Goal: Task Accomplishment & Management: Manage account settings

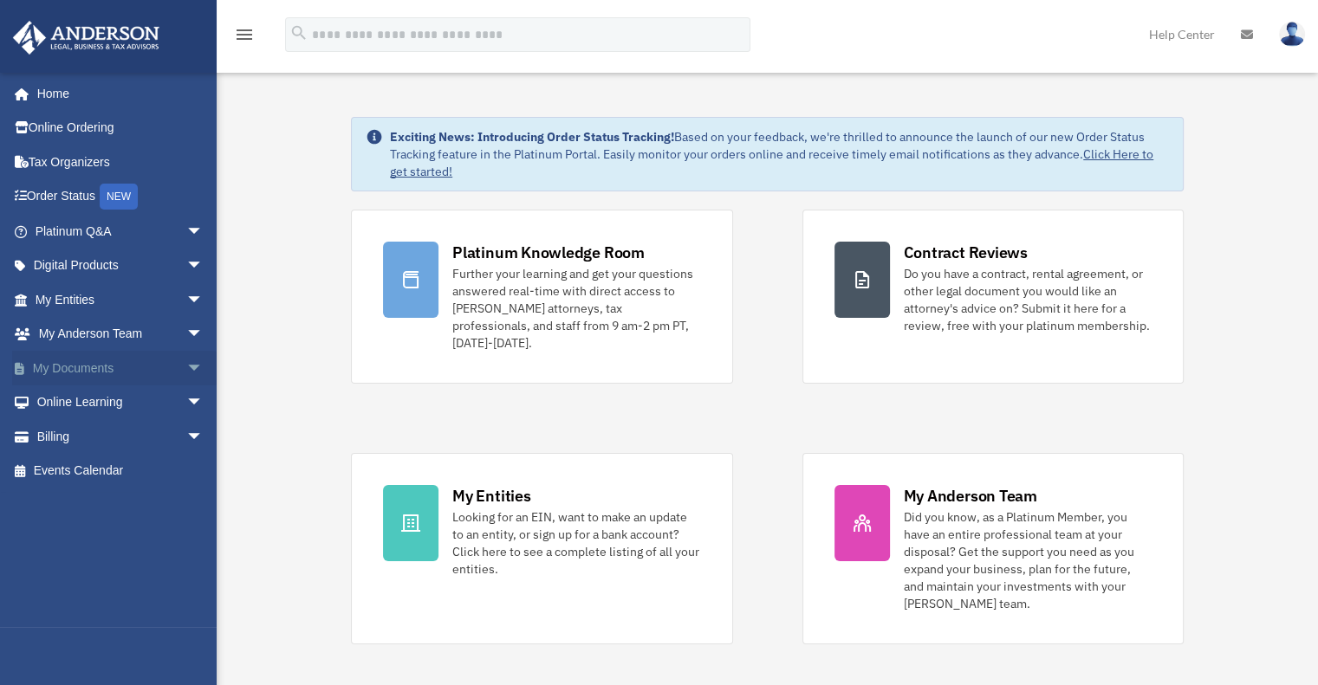
click at [186, 364] on span "arrow_drop_down" at bounding box center [203, 369] width 35 height 36
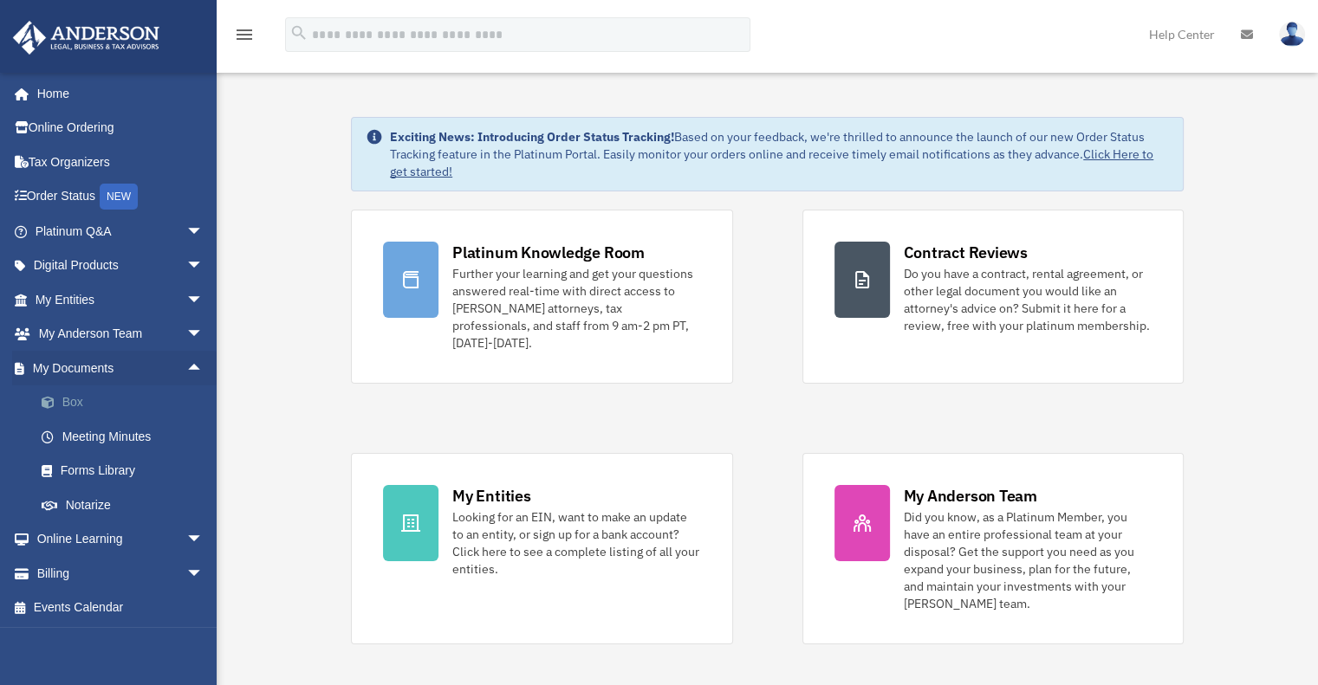
click at [77, 404] on link "Box" at bounding box center [126, 403] width 205 height 35
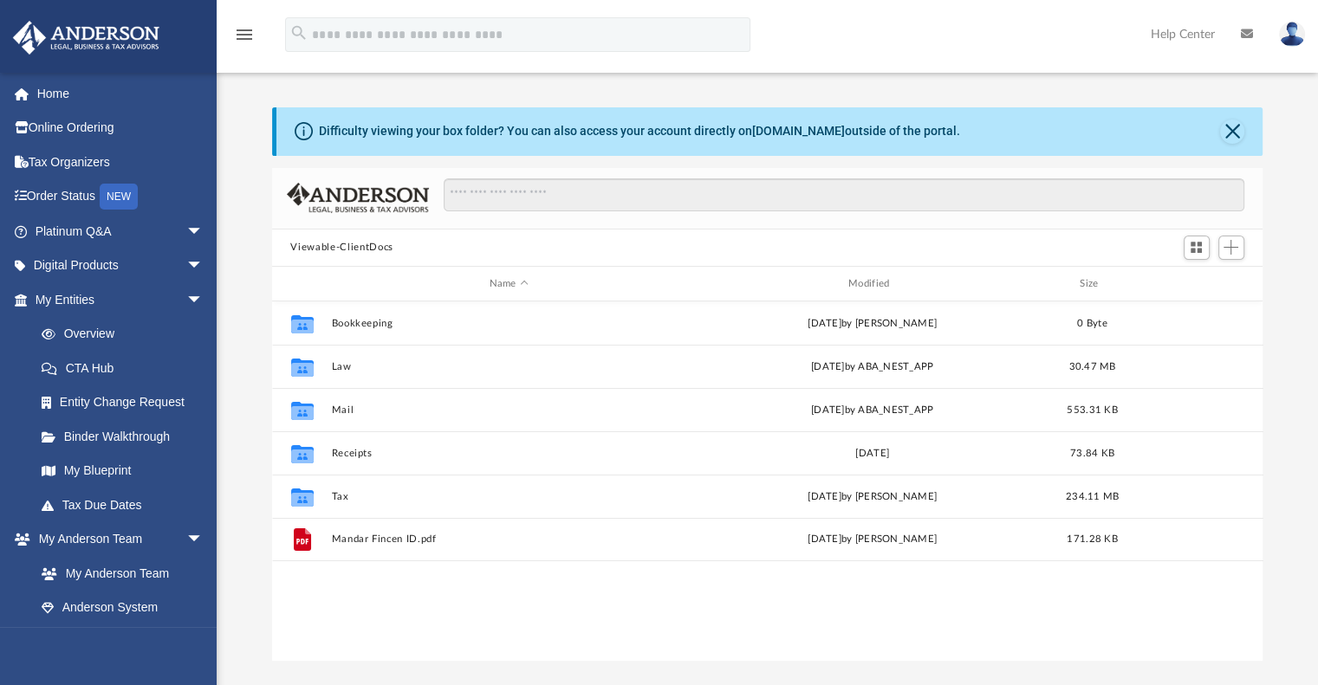
scroll to position [380, 977]
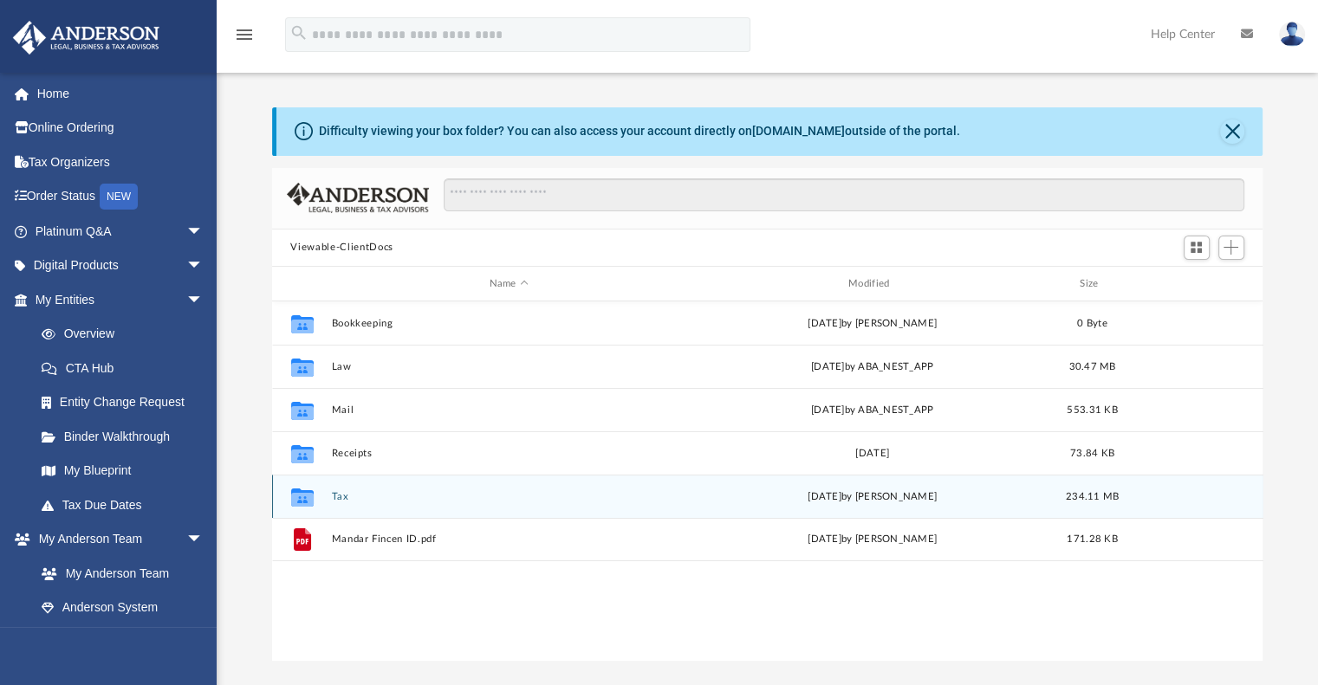
click at [342, 496] on button "Tax" at bounding box center [508, 496] width 355 height 11
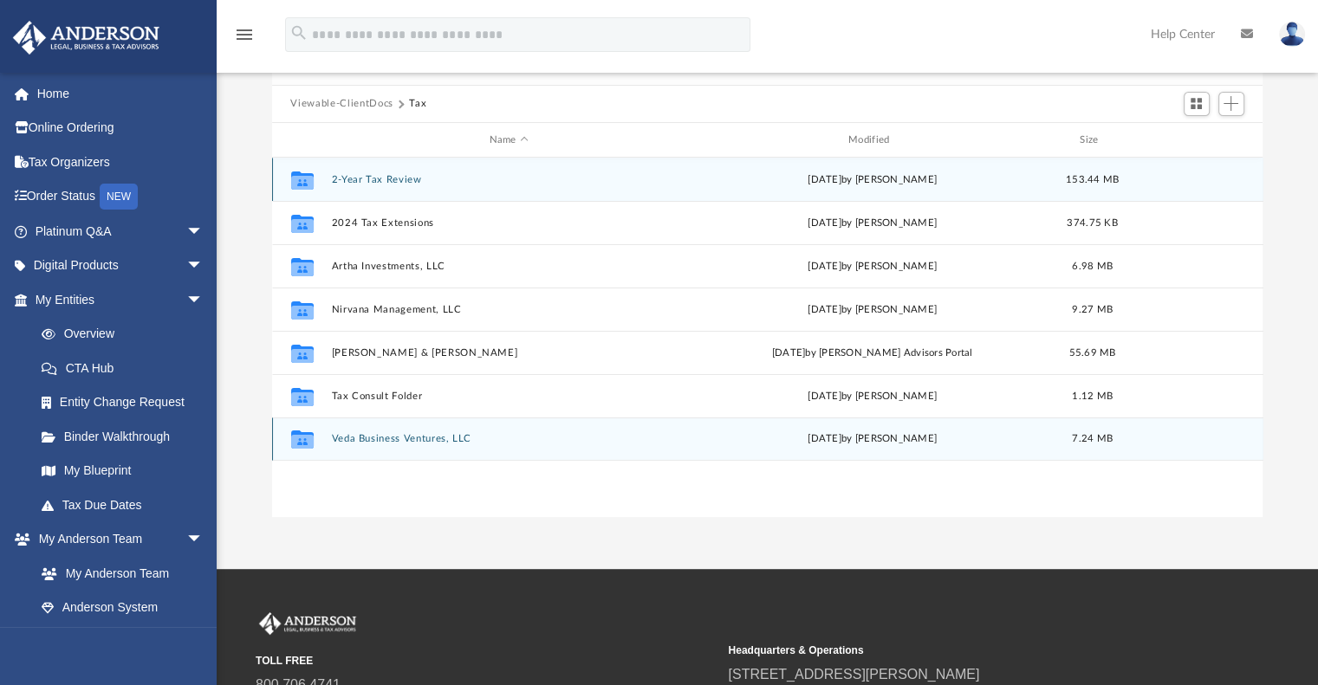
scroll to position [87, 0]
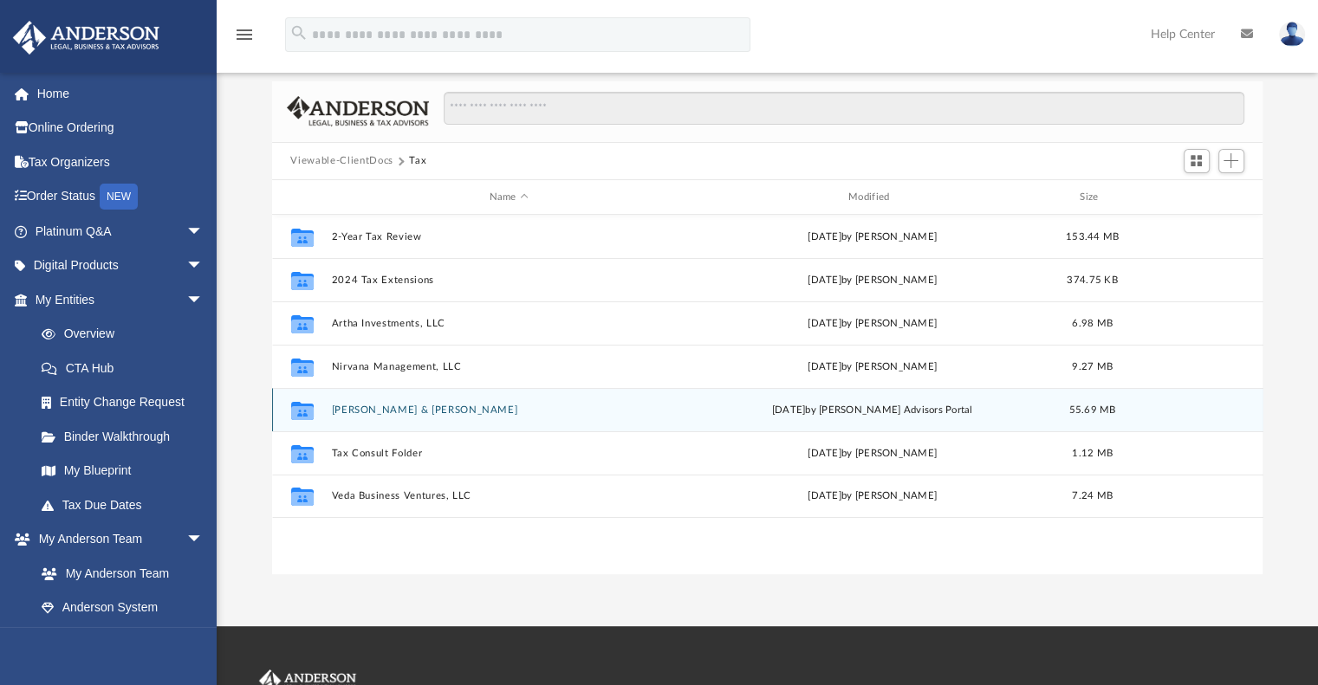
click at [431, 408] on button "[PERSON_NAME] & [PERSON_NAME]" at bounding box center [508, 410] width 355 height 11
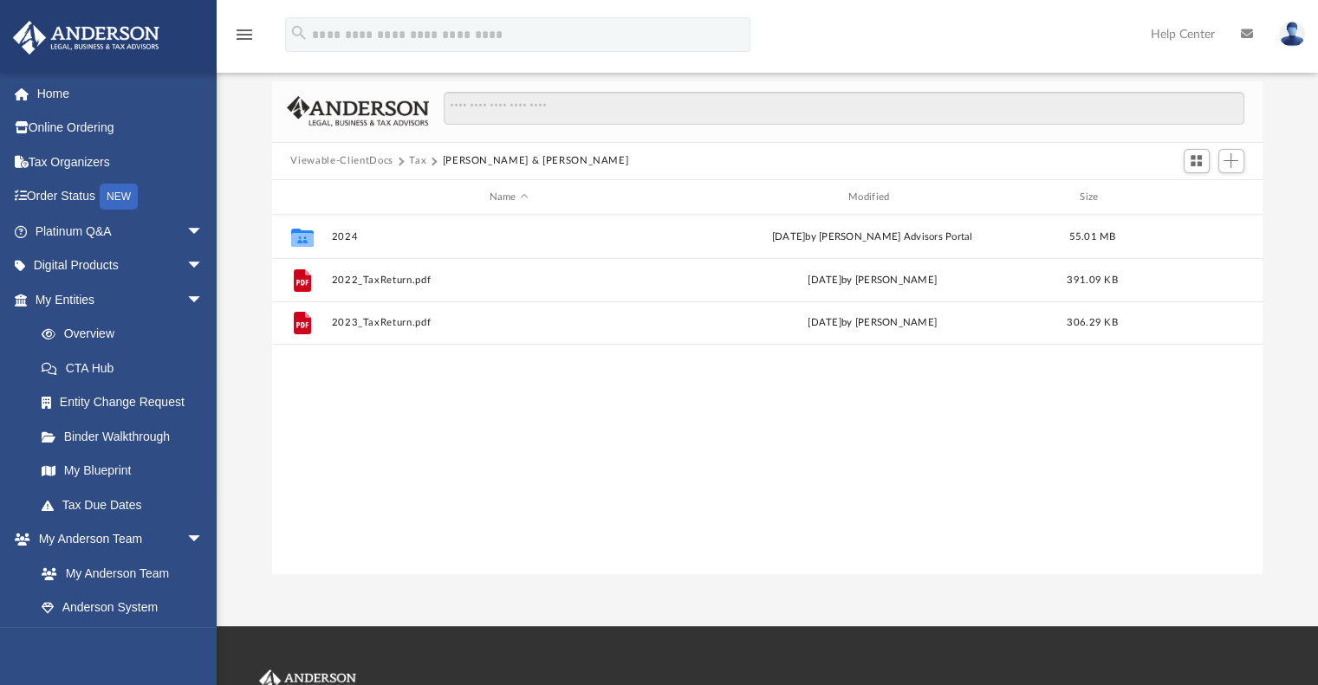
click at [415, 160] on button "Tax" at bounding box center [417, 161] width 17 height 16
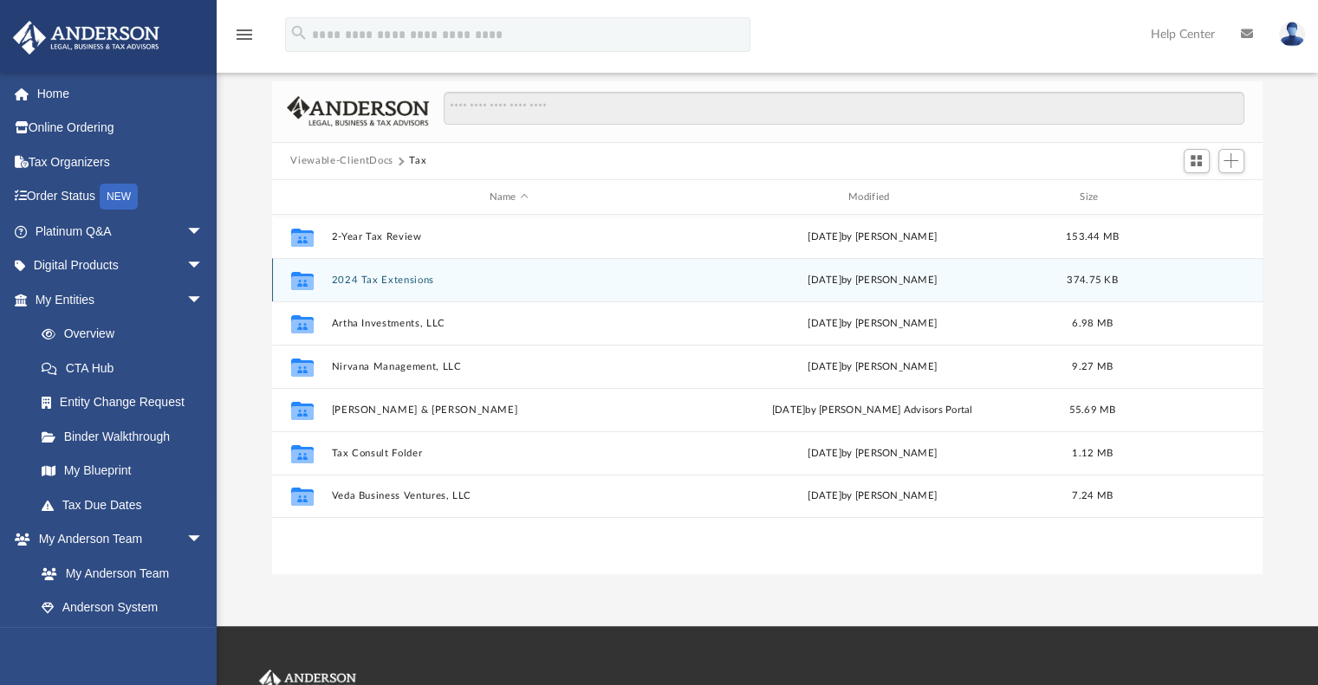
click at [405, 280] on button "2024 Tax Extensions" at bounding box center [508, 280] width 355 height 11
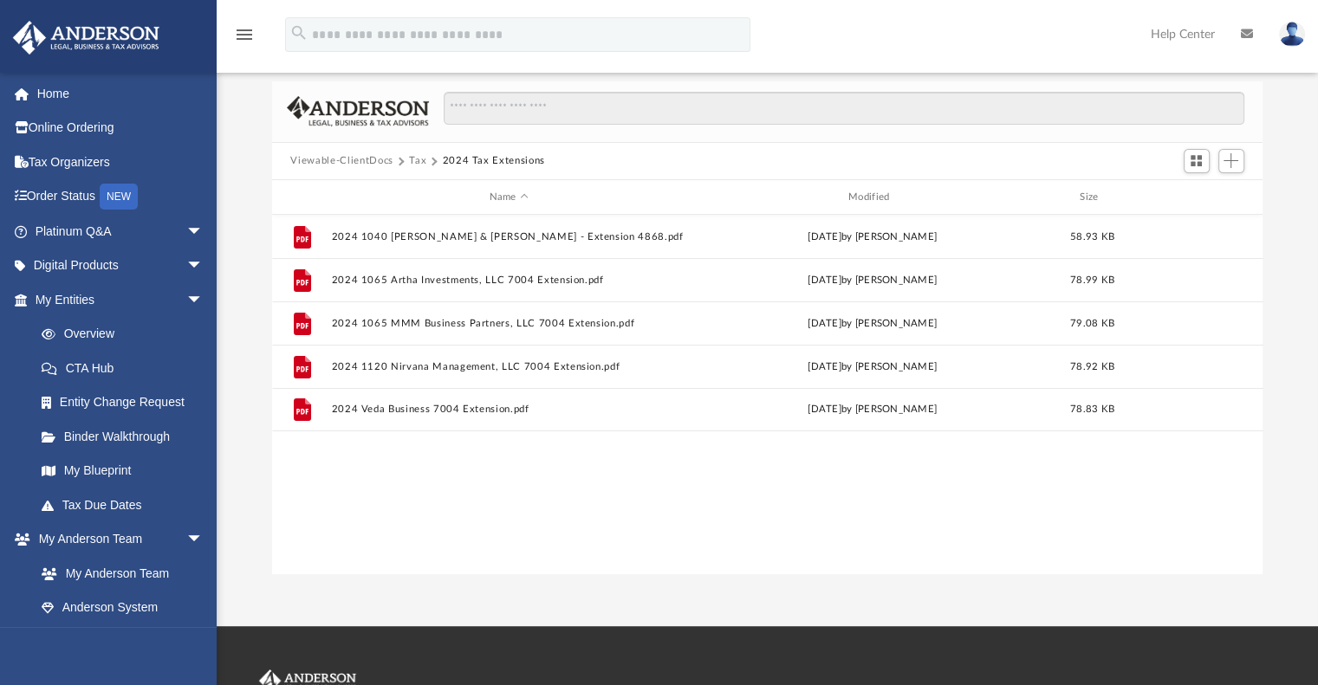
click at [414, 161] on button "Tax" at bounding box center [417, 161] width 17 height 16
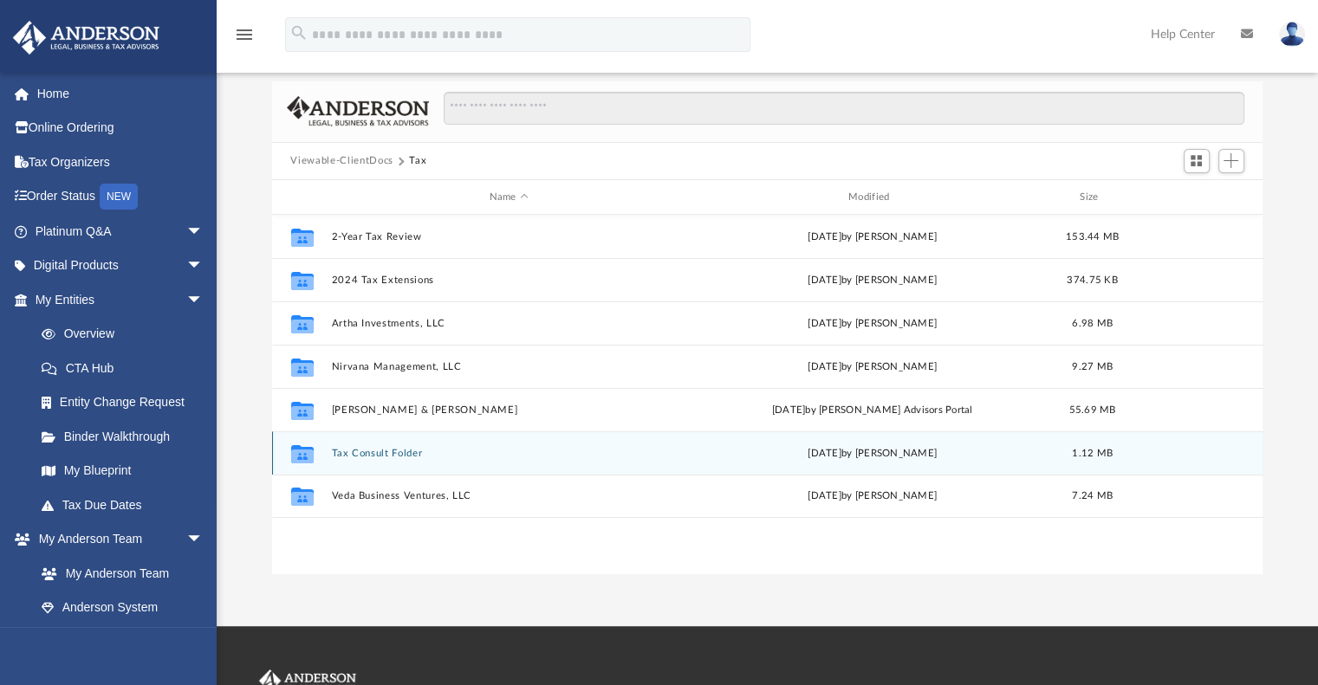
click at [399, 453] on button "Tax Consult Folder" at bounding box center [508, 453] width 355 height 11
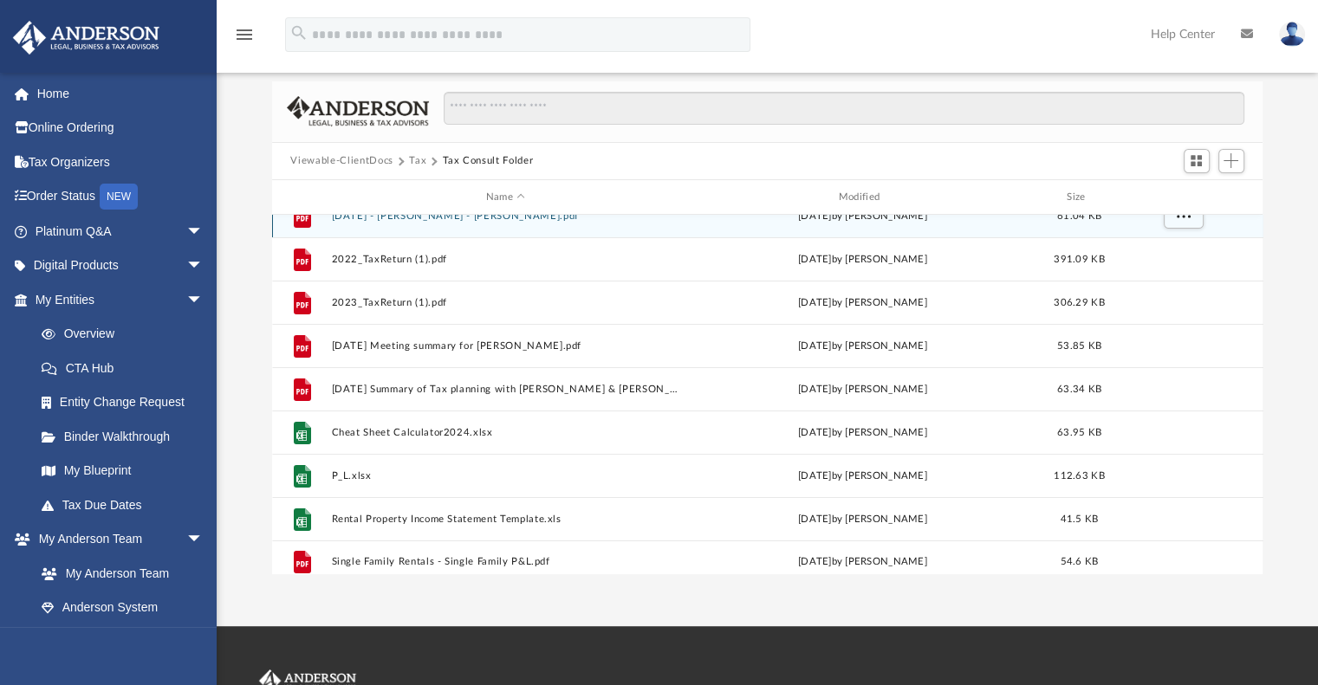
scroll to position [31, 0]
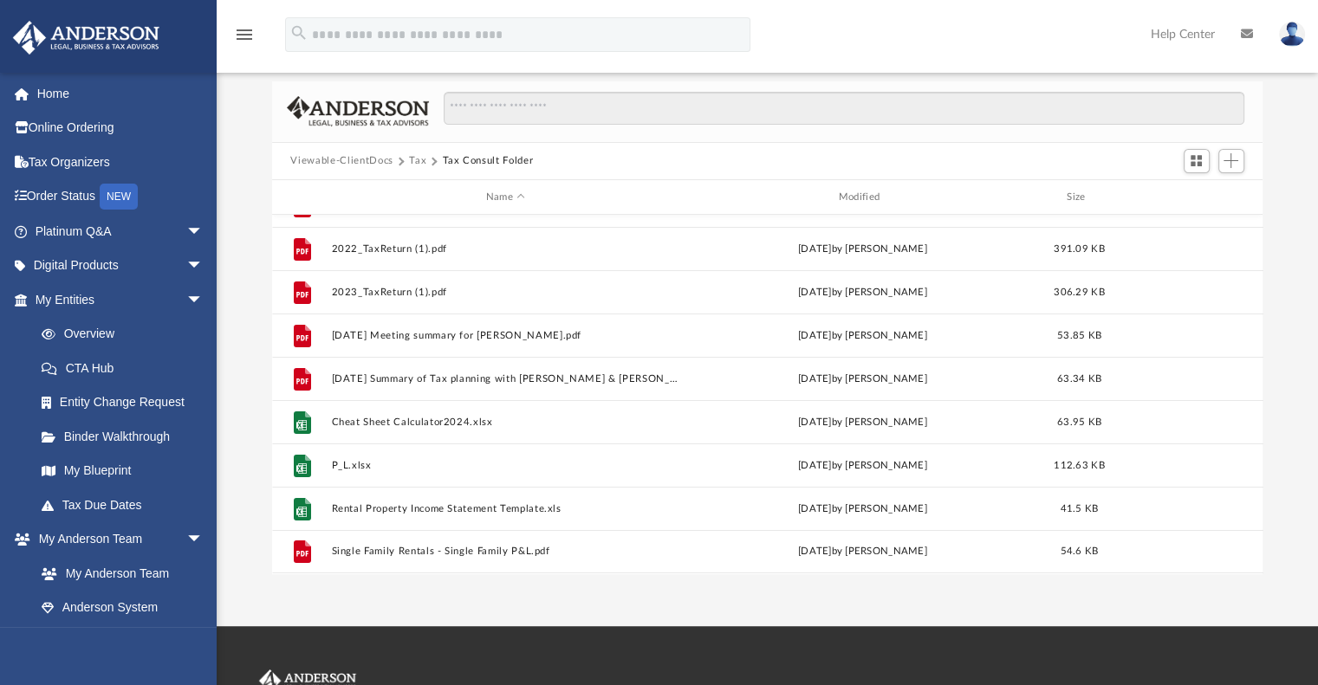
click at [419, 159] on button "Tax" at bounding box center [417, 161] width 17 height 16
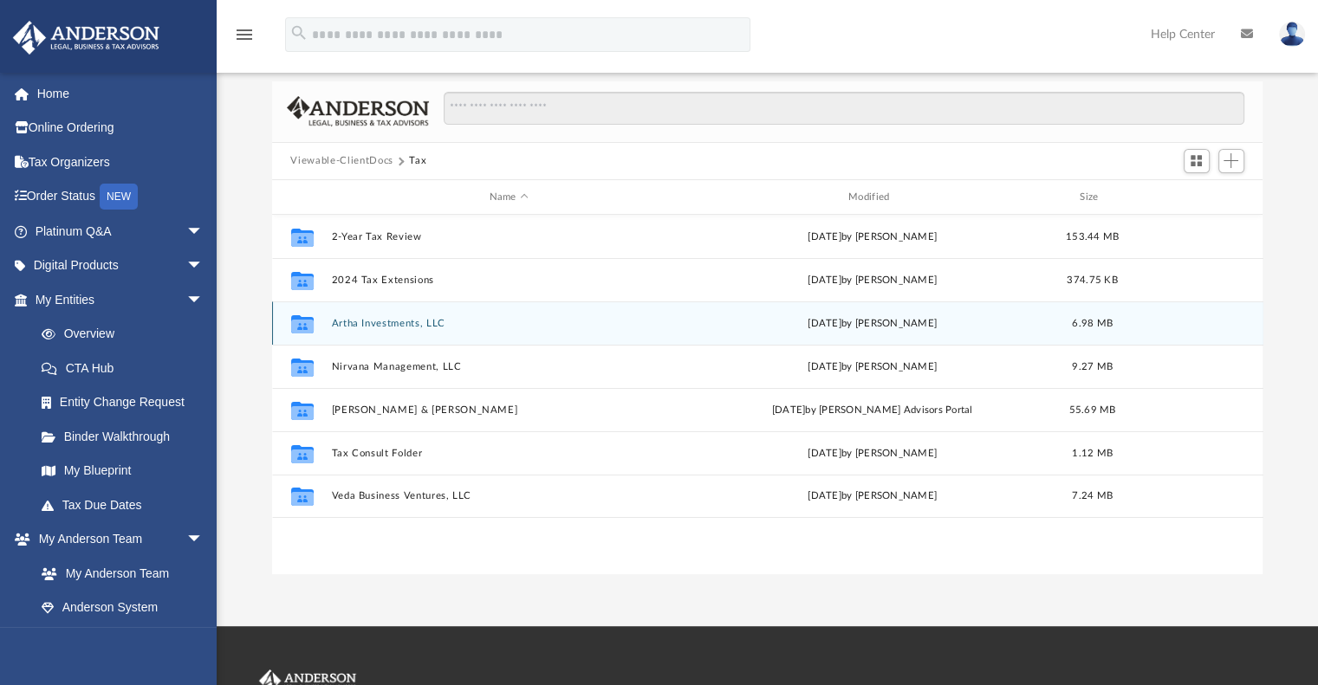
scroll to position [0, 0]
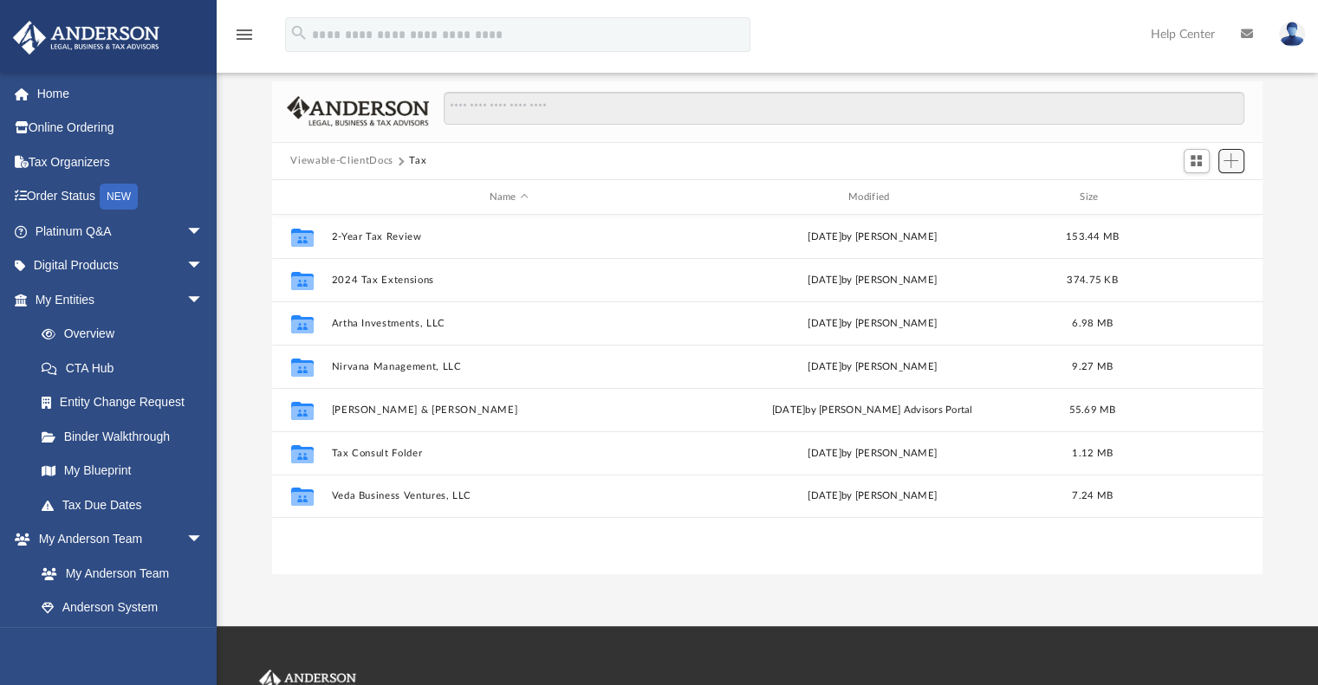
click at [1232, 160] on span "Add" at bounding box center [1230, 160] width 15 height 15
click at [1199, 196] on li "Upload" at bounding box center [1205, 195] width 55 height 18
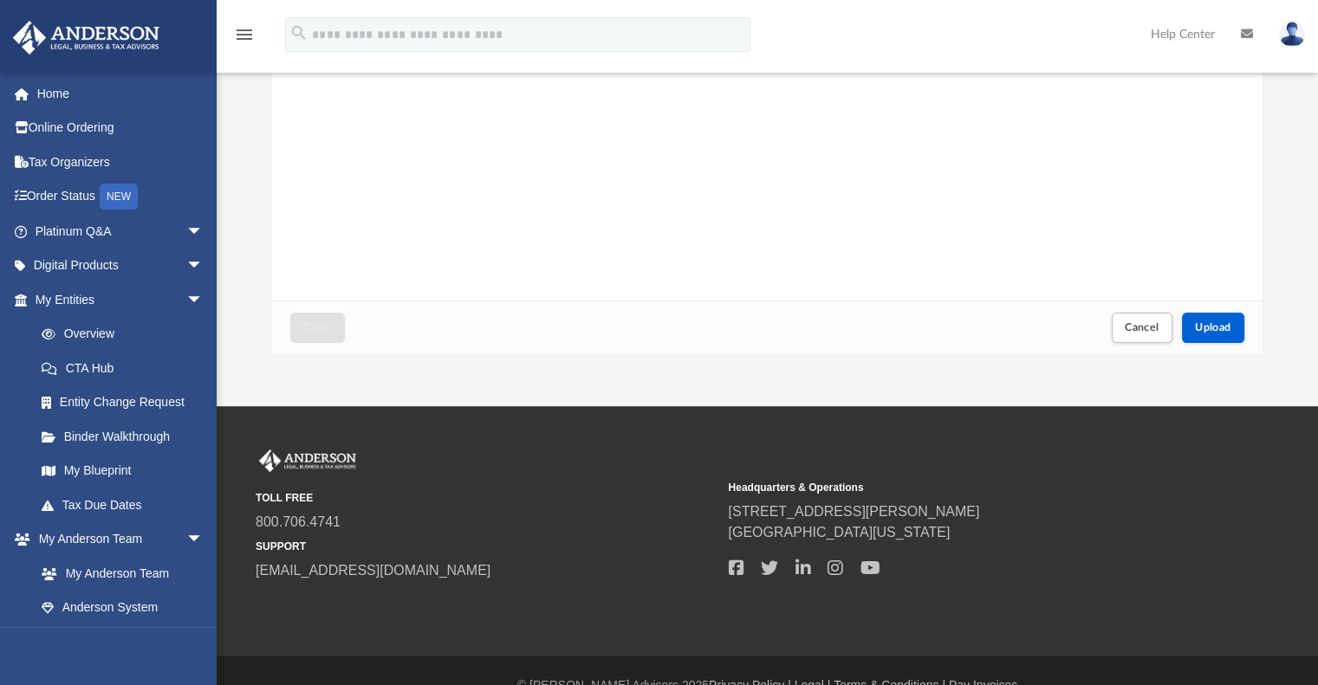
scroll to position [337, 0]
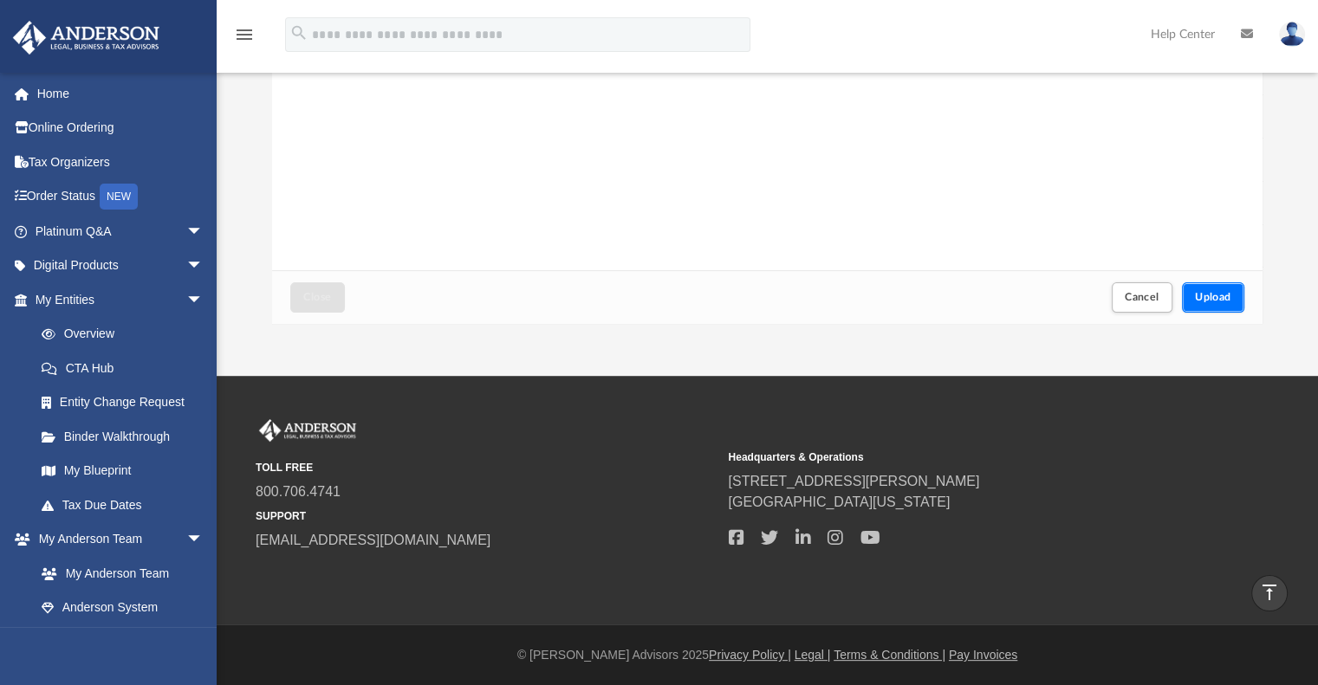
click at [1219, 295] on span "Upload" at bounding box center [1213, 297] width 36 height 10
click at [318, 295] on span "Close" at bounding box center [317, 297] width 28 height 10
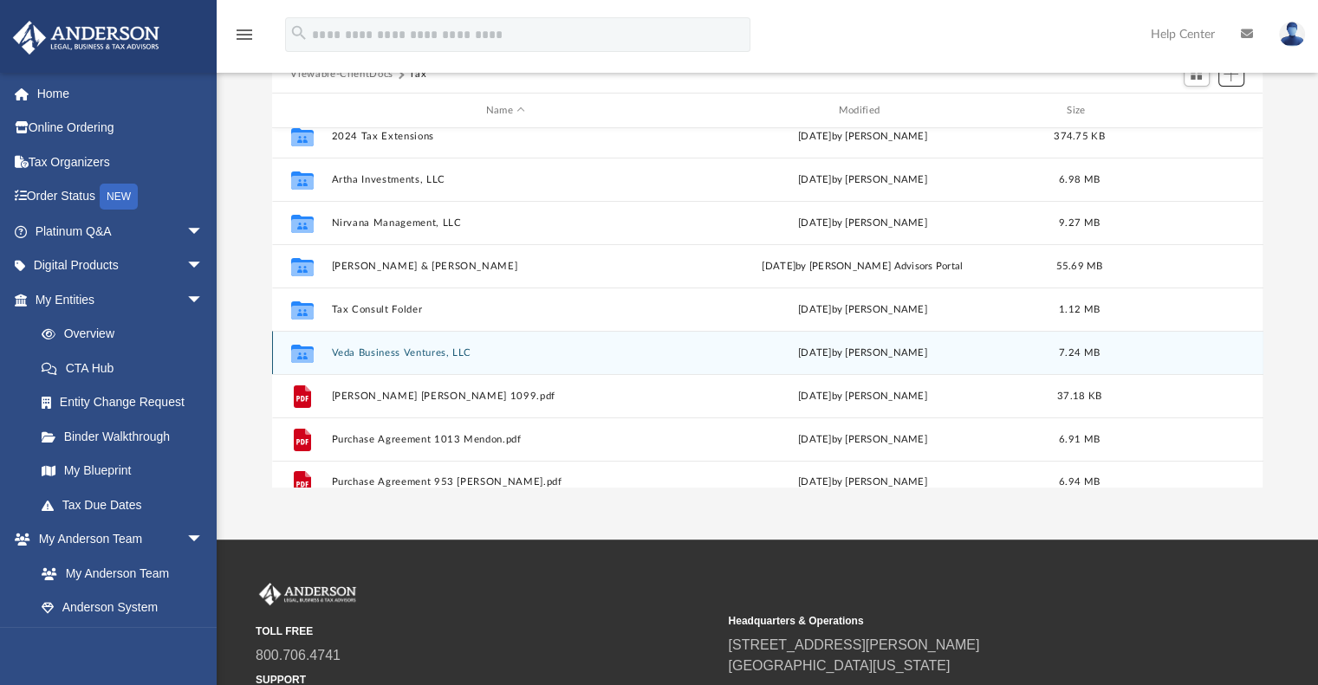
scroll to position [0, 0]
